Goal: Task Accomplishment & Management: Manage account settings

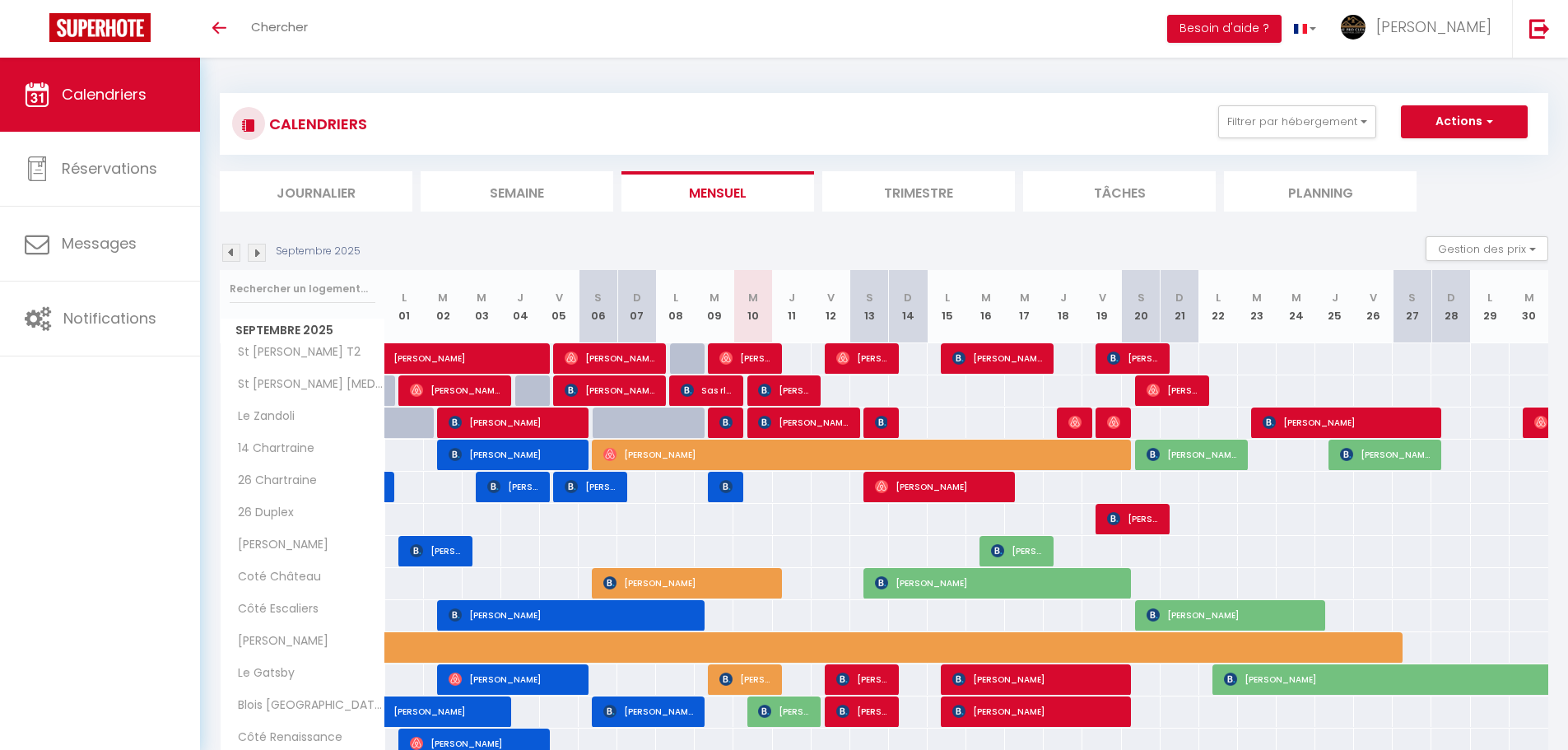
click at [516, 212] on div "CALENDRIERS Filtrer par hébergement Tous St [PERSON_NAME] T2 St [PERSON_NAME] […" at bounding box center [884, 575] width 1328 height 997
click at [531, 192] on li "Semaine" at bounding box center [516, 191] width 192 height 40
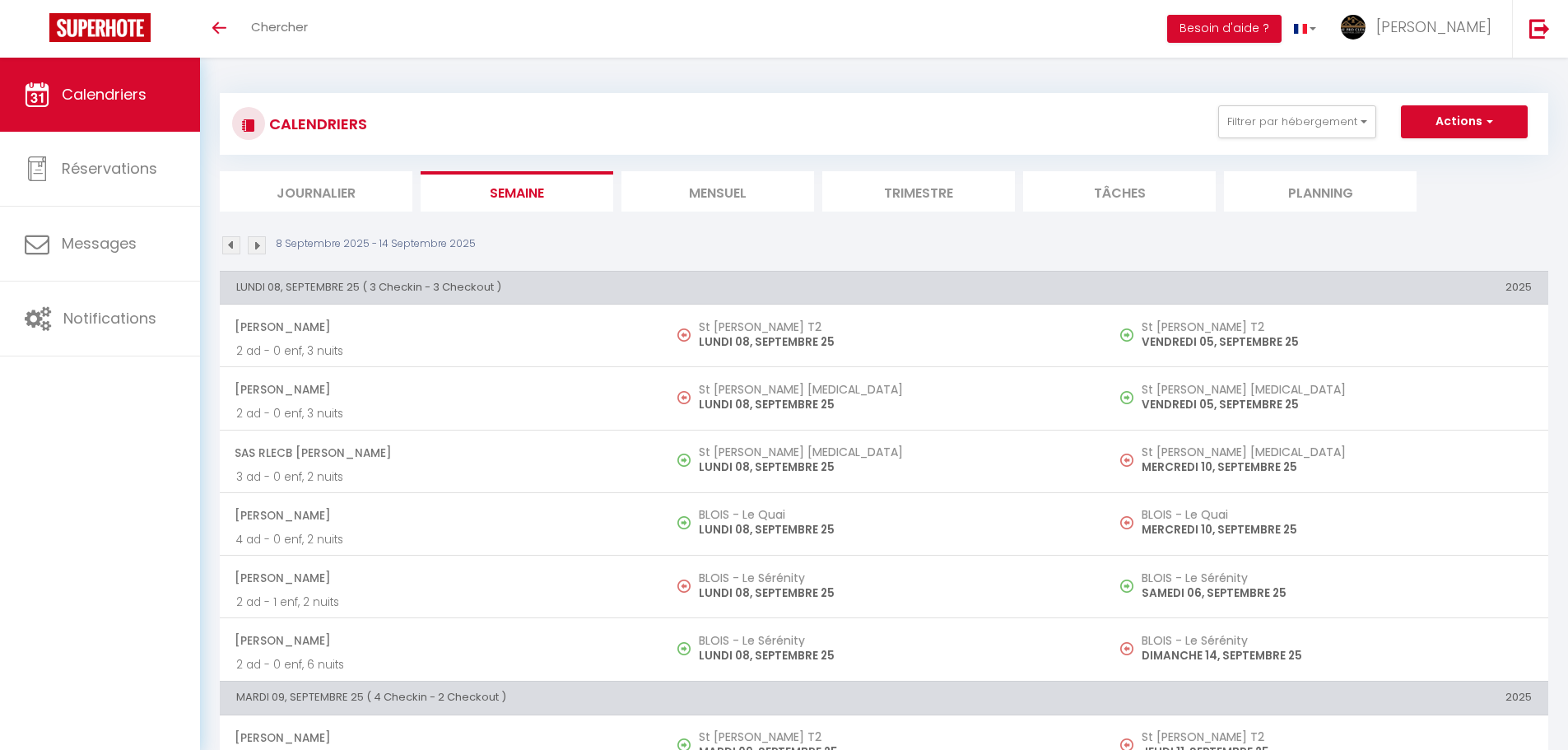
click at [746, 174] on li "Mensuel" at bounding box center [718, 191] width 192 height 40
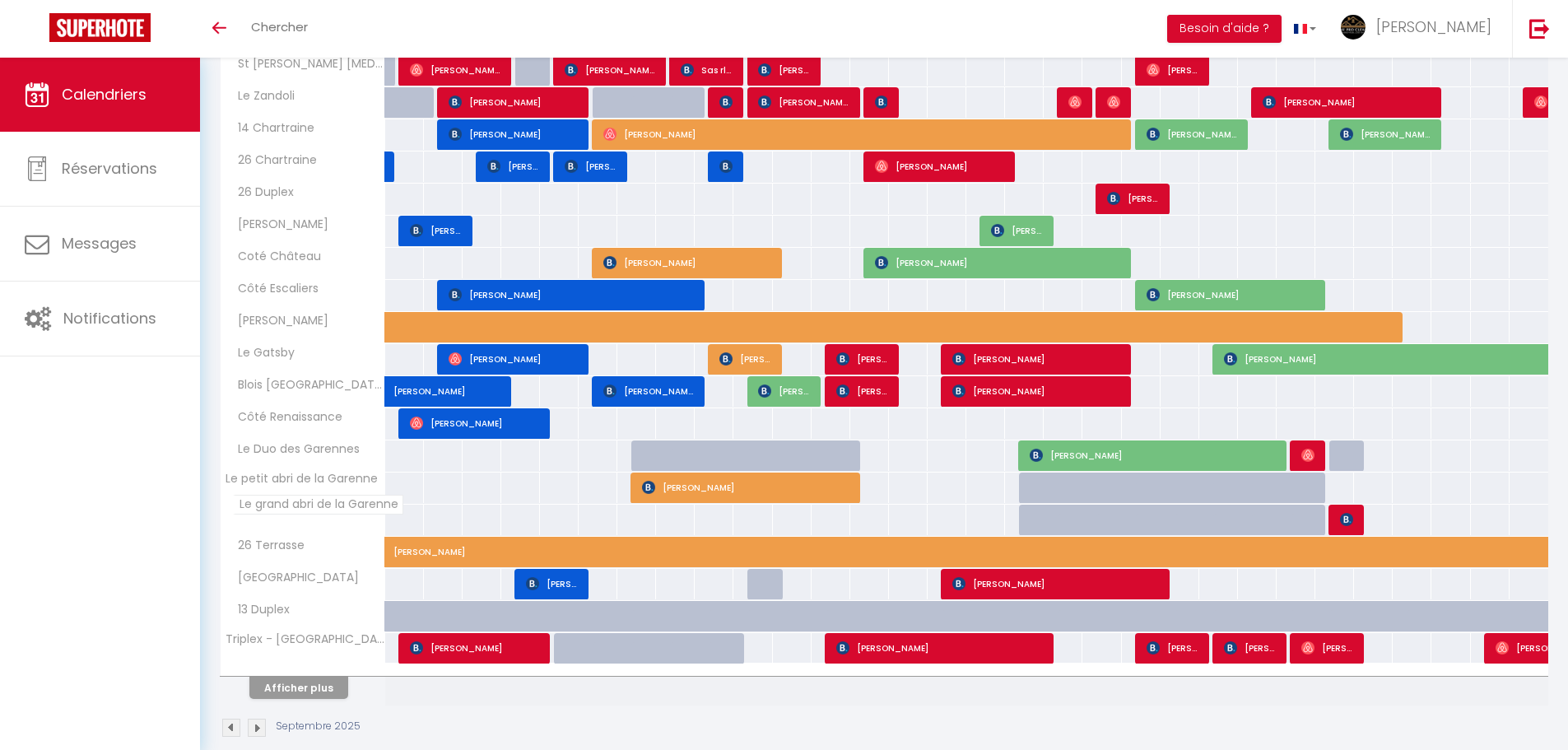
scroll to position [330, 0]
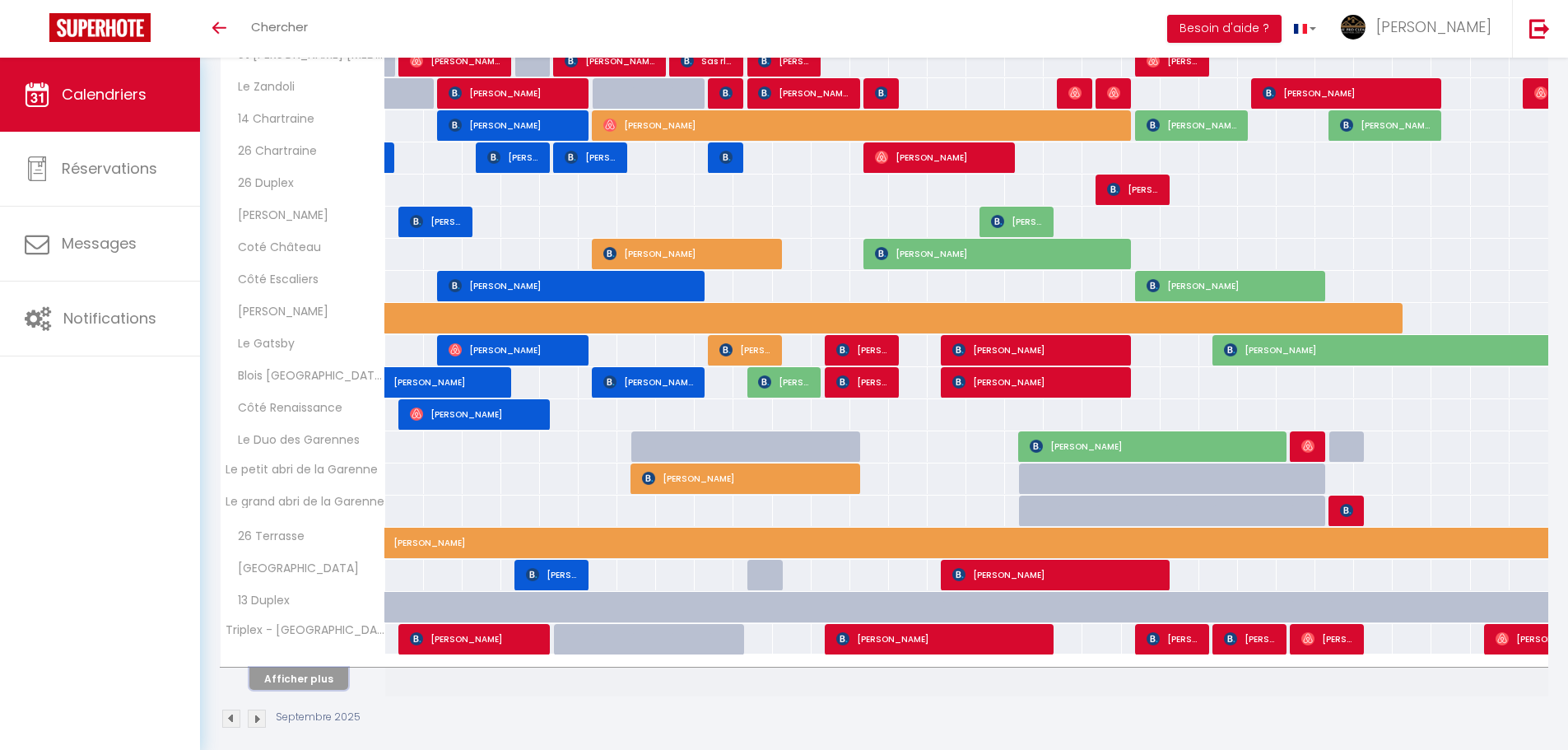
click at [315, 601] on button "Afficher plus" at bounding box center [298, 679] width 99 height 22
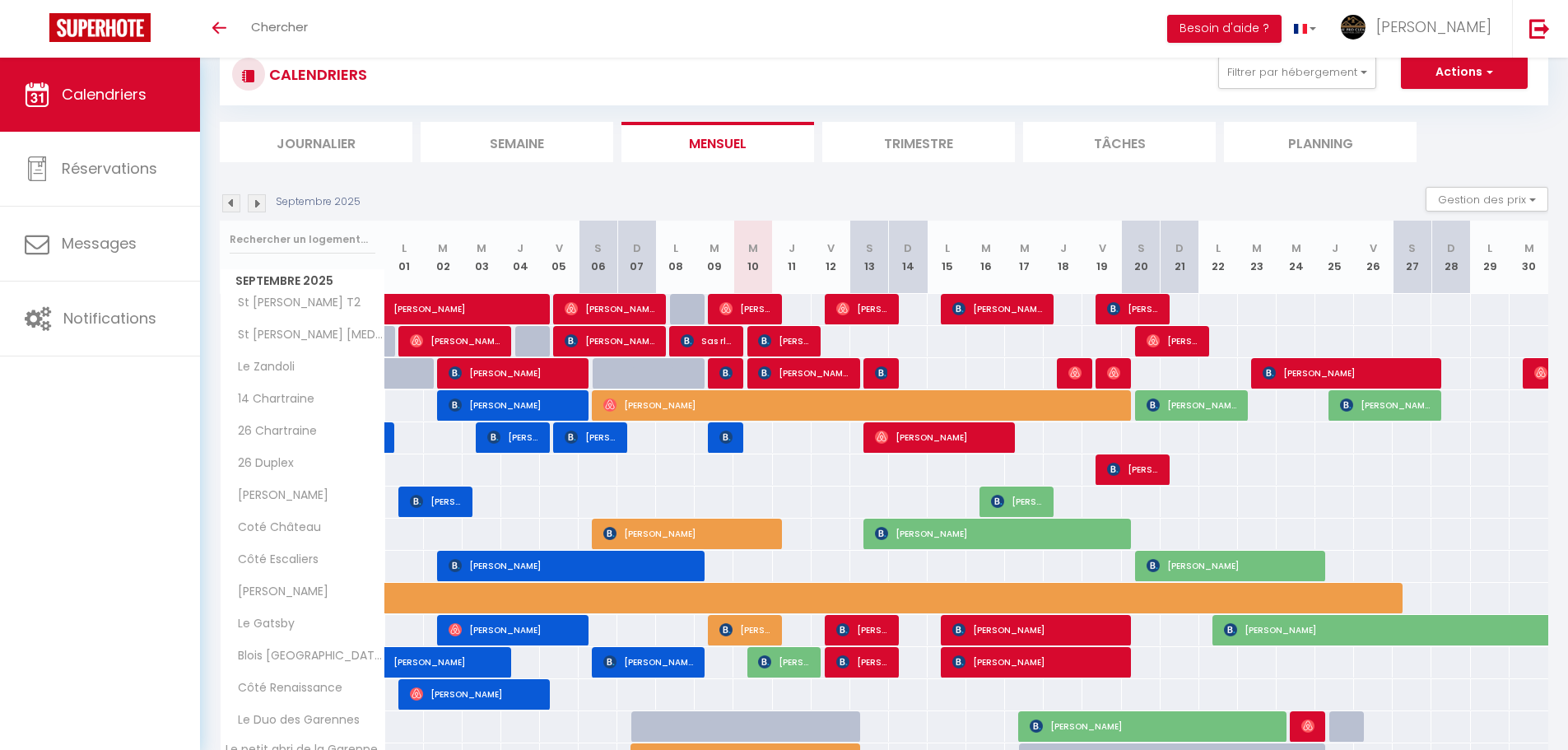
scroll to position [49, 0]
click at [797, 363] on span "[PERSON_NAME]" at bounding box center [803, 373] width 91 height 31
select select "OK"
select select "0"
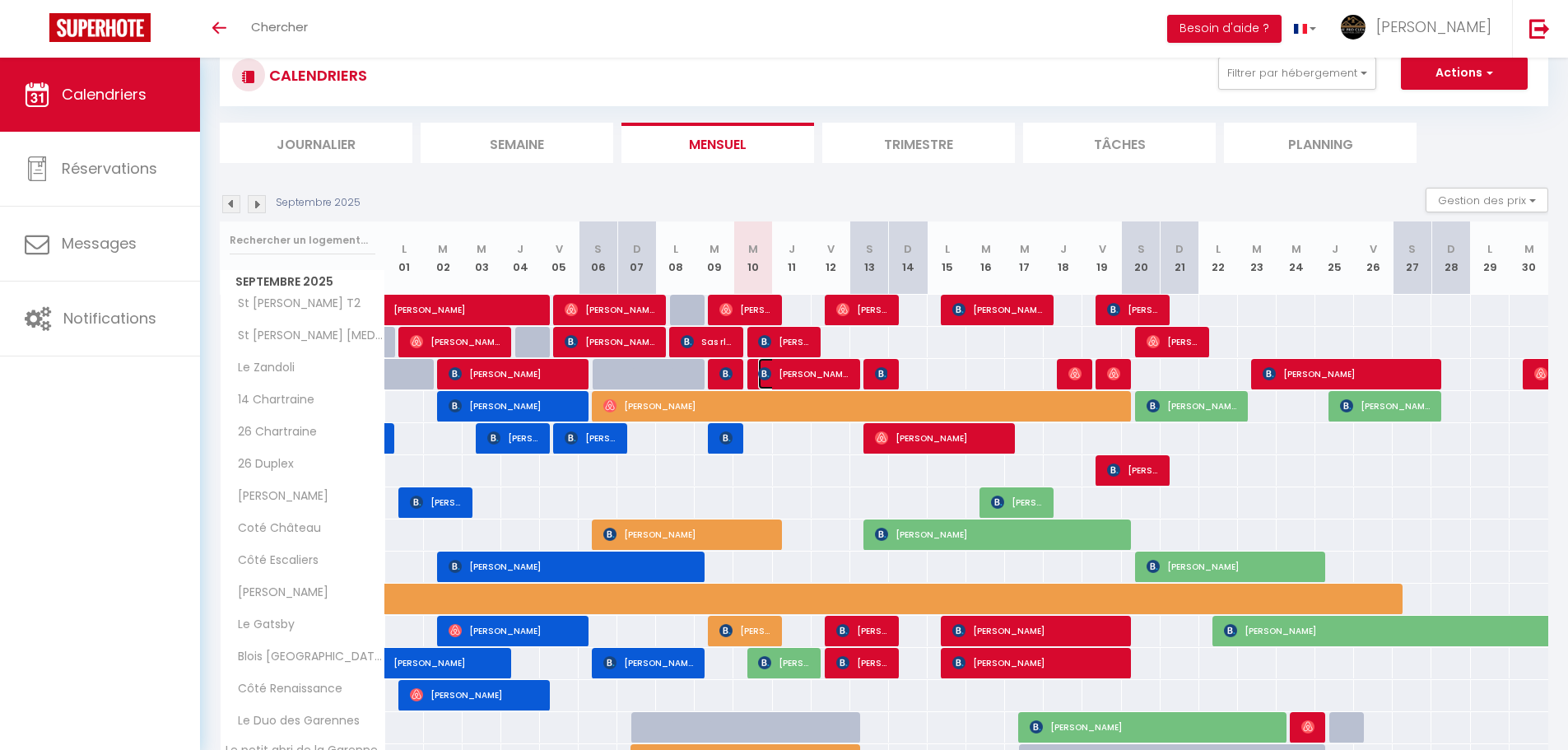
select select "0"
select select "1"
select select
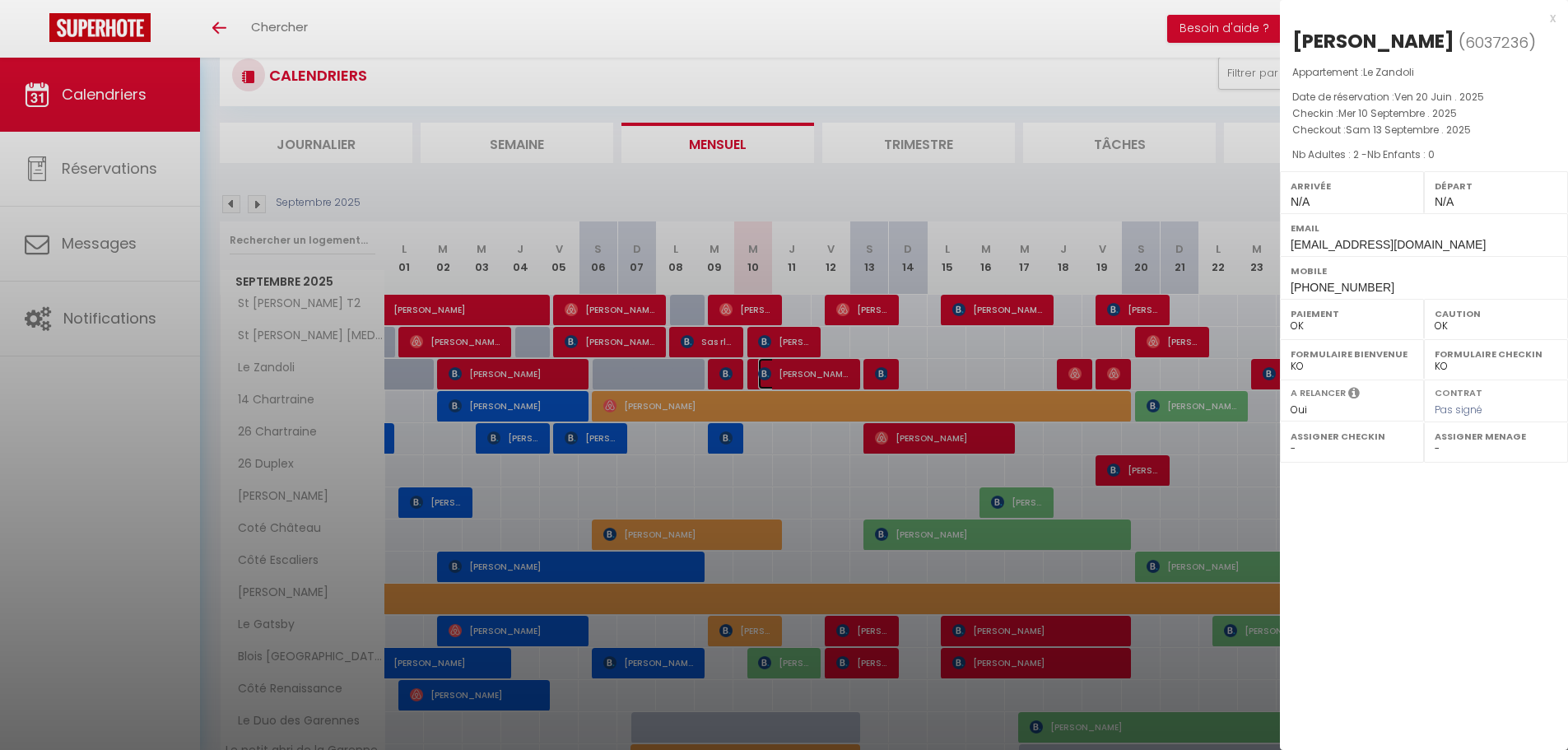
select select "15471"
select select "16927"
click at [732, 200] on div at bounding box center [784, 375] width 1568 height 750
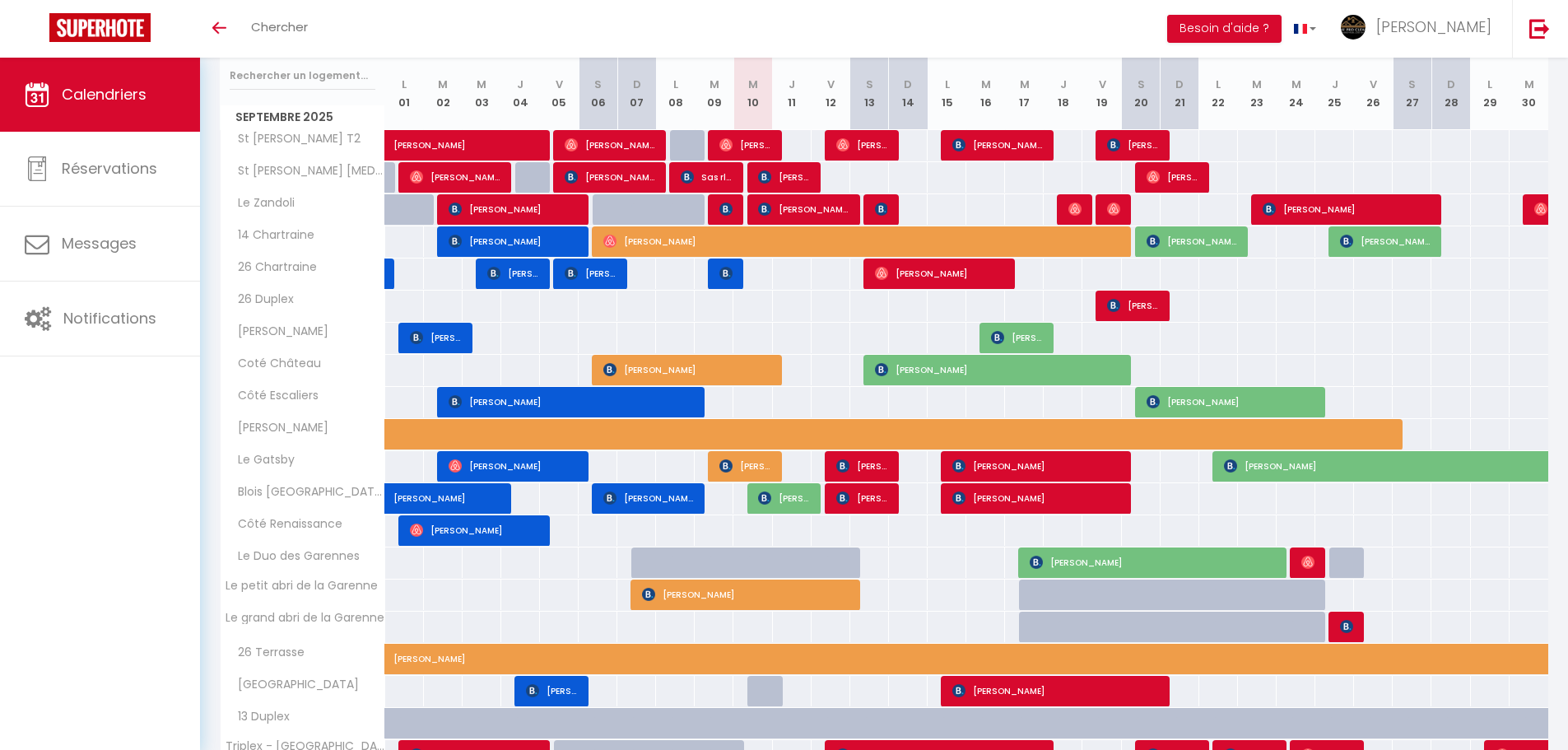
scroll to position [0, 0]
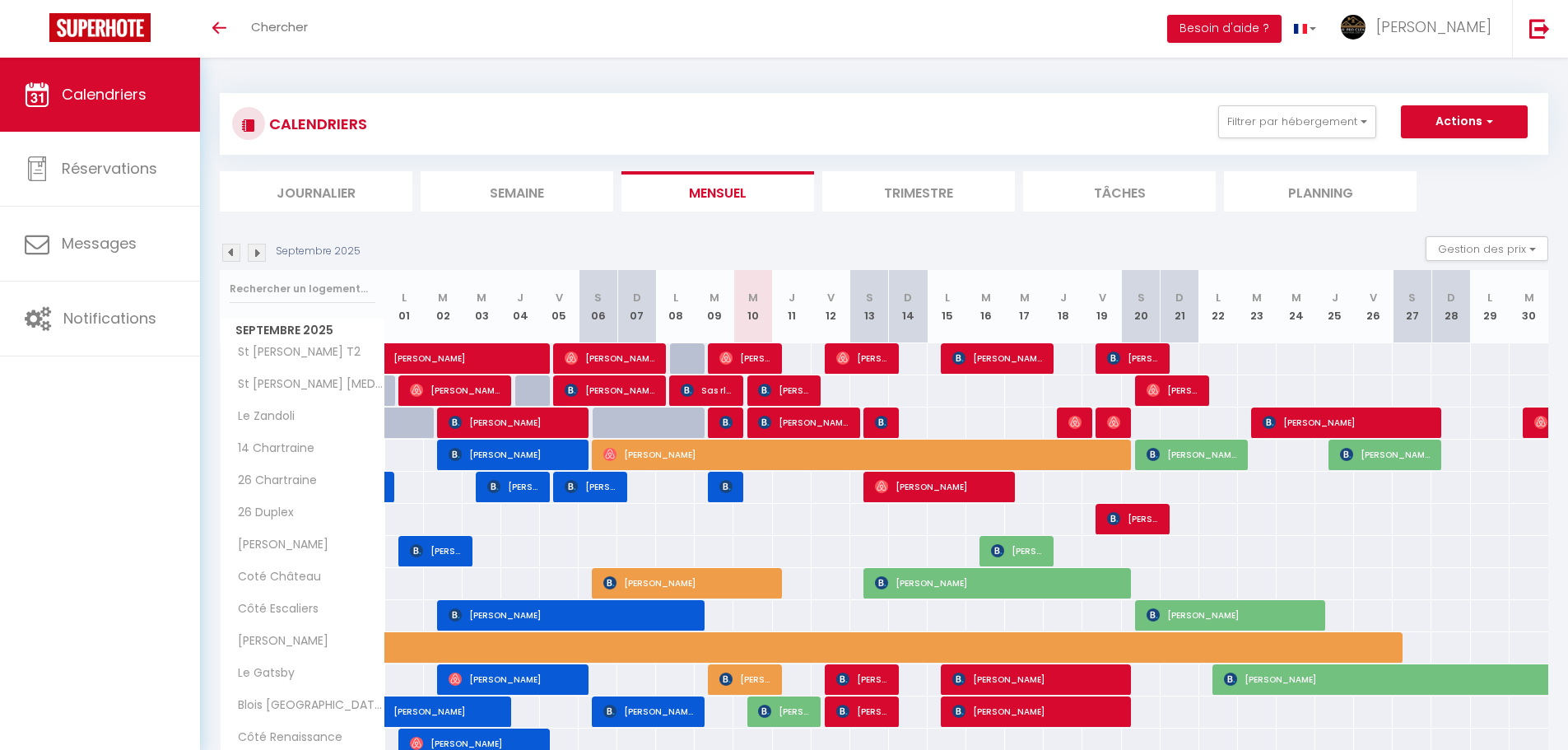
click at [474, 193] on li "Semaine" at bounding box center [516, 191] width 192 height 40
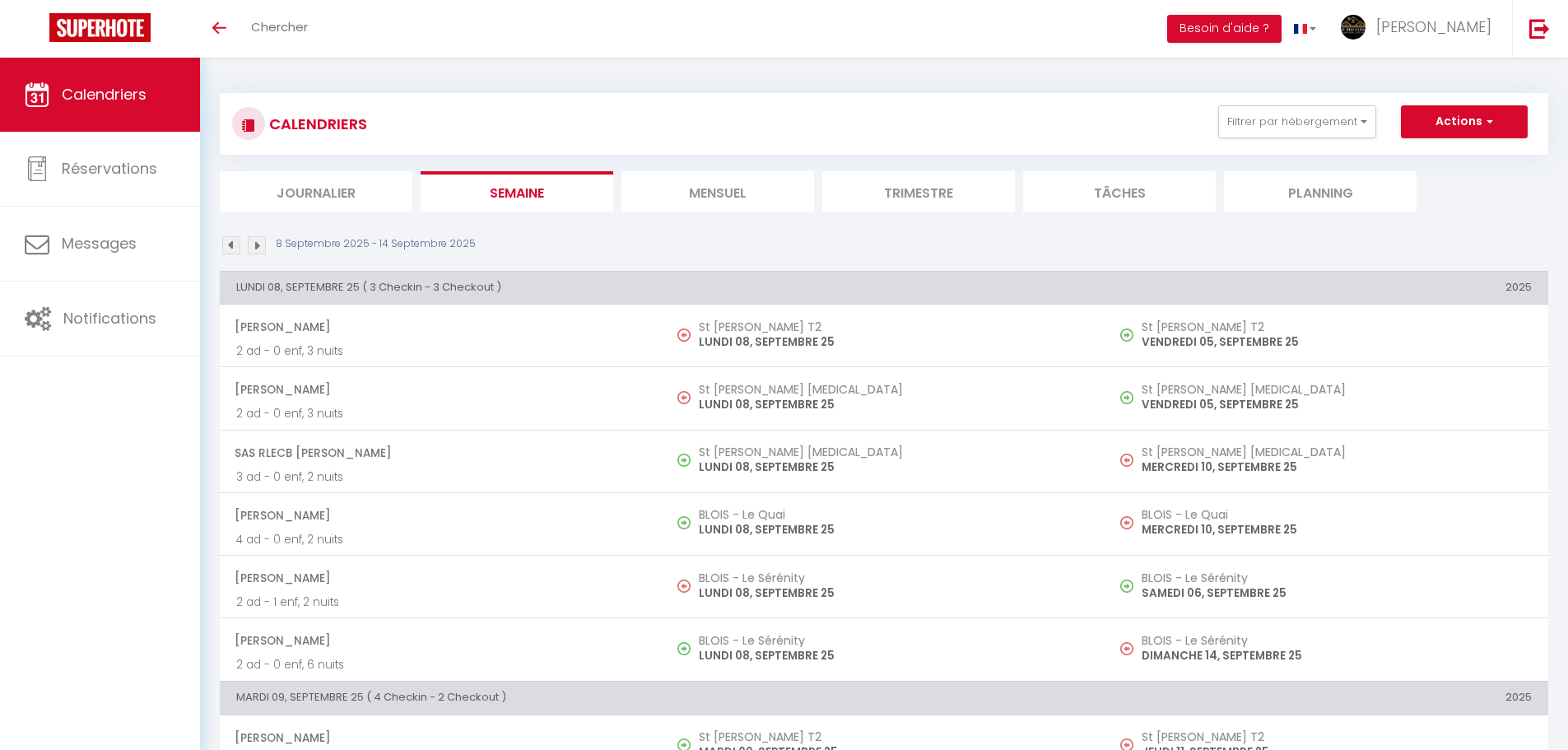
click at [254, 245] on img at bounding box center [256, 245] width 18 height 18
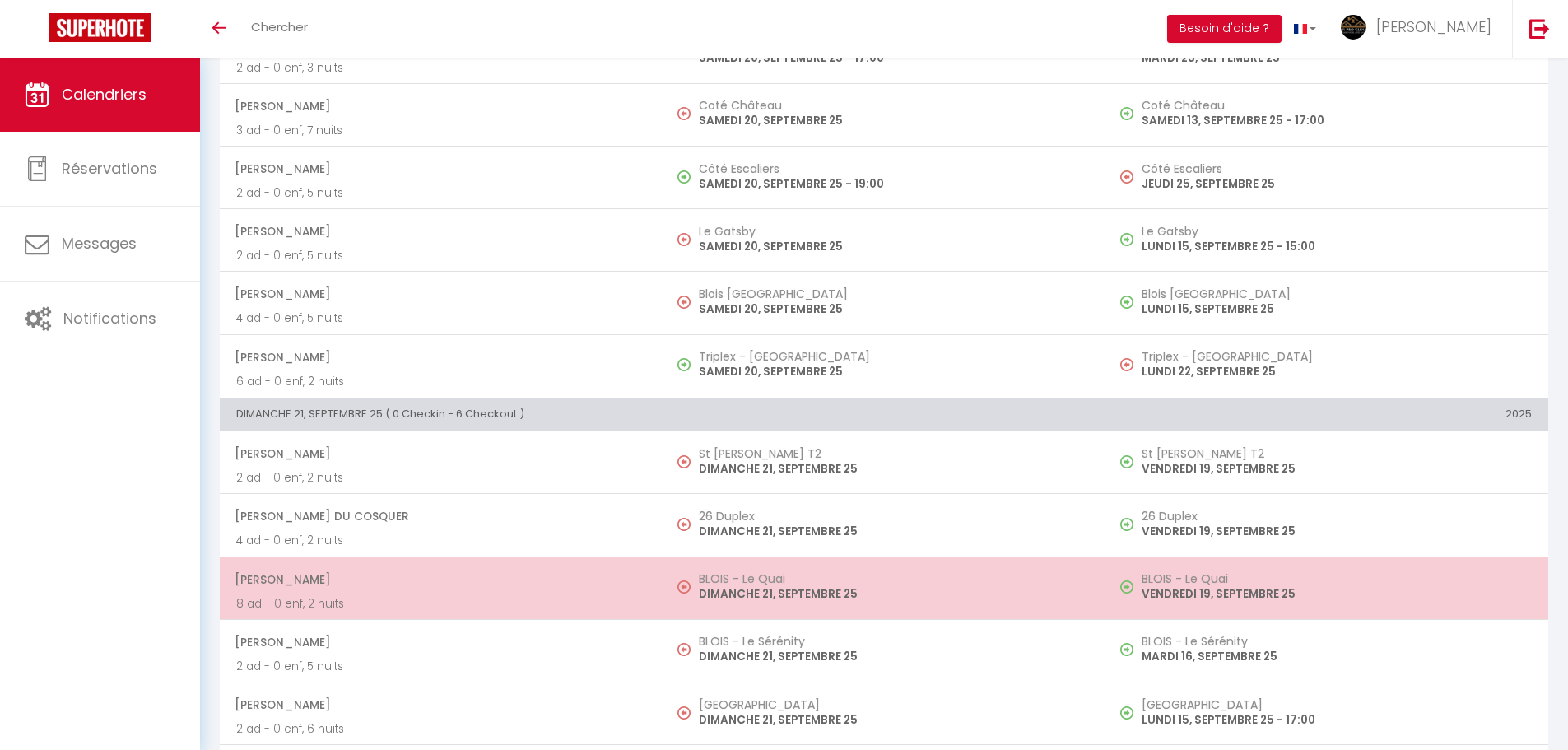
scroll to position [2163, 0]
